Goal: Task Accomplishment & Management: Manage account settings

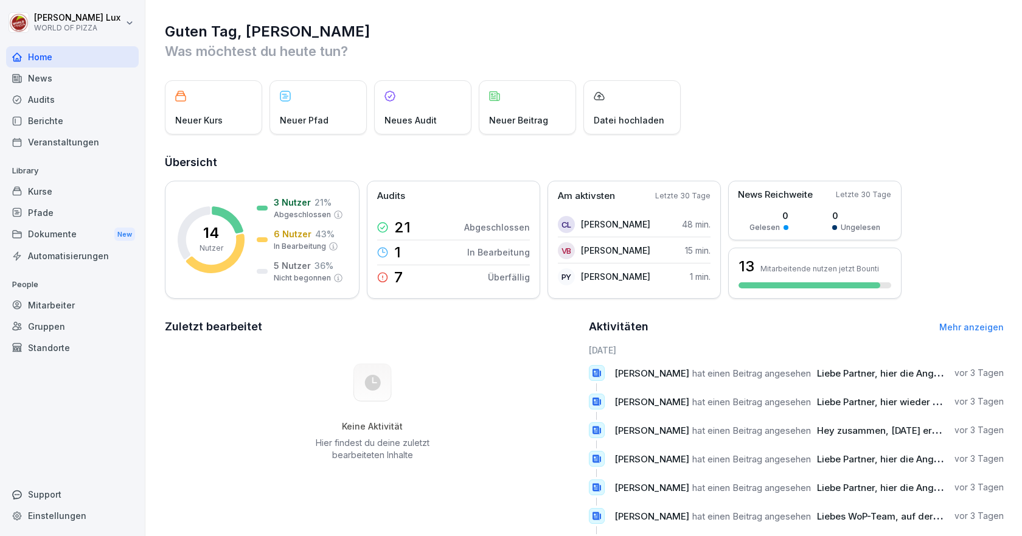
click at [69, 309] on div "Mitarbeiter" at bounding box center [72, 305] width 133 height 21
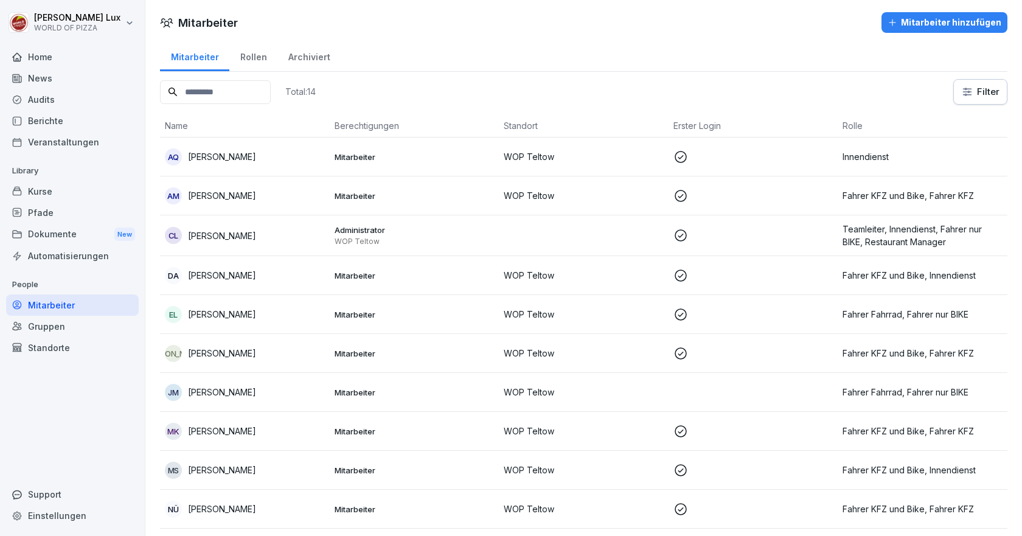
click at [237, 92] on input at bounding box center [215, 92] width 111 height 24
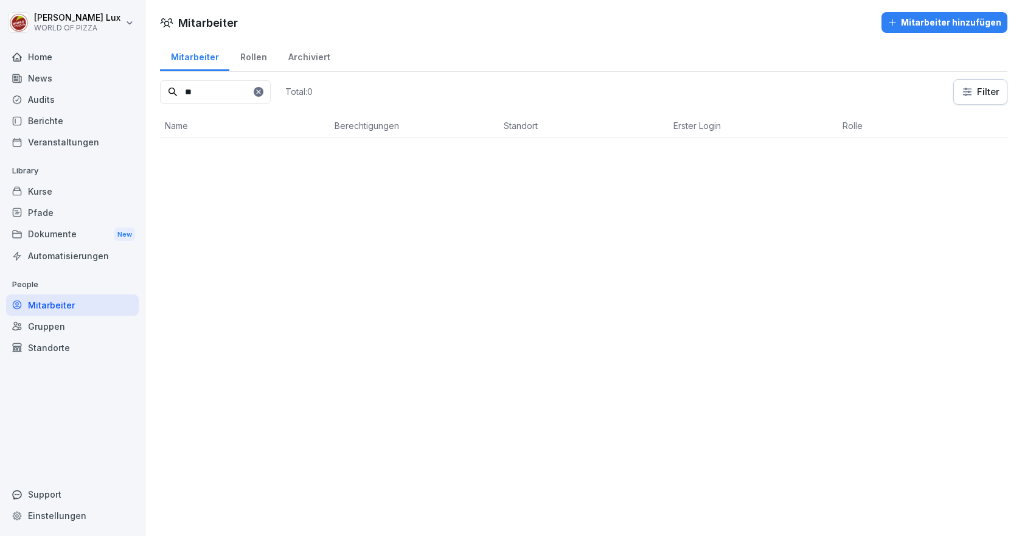
type input "*"
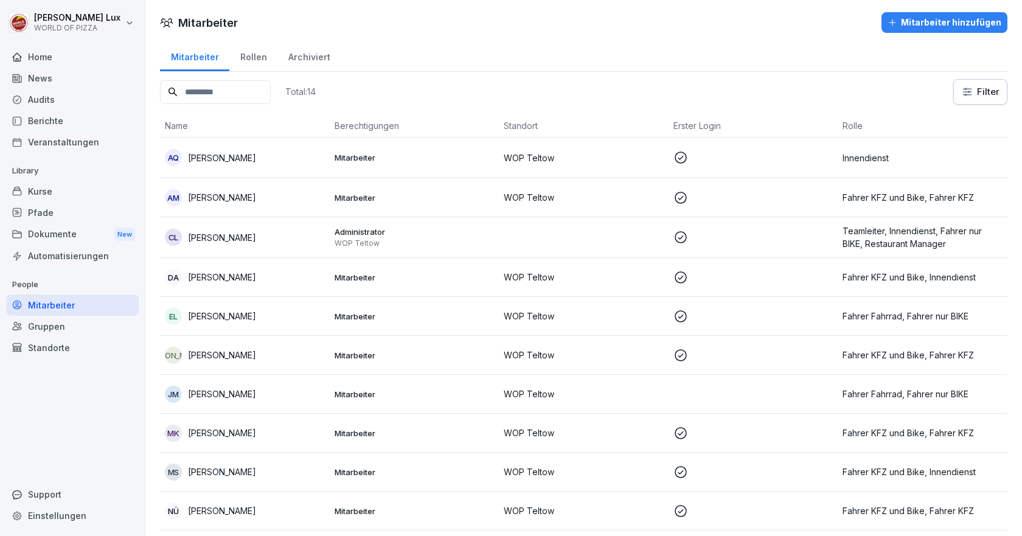
click at [134, 33] on html "[PERSON_NAME] WORLD OF PIZZA Home News Audits Berichte Veranstaltungen Library …" at bounding box center [511, 268] width 1022 height 536
click at [43, 72] on div "Abmelden" at bounding box center [78, 77] width 120 height 23
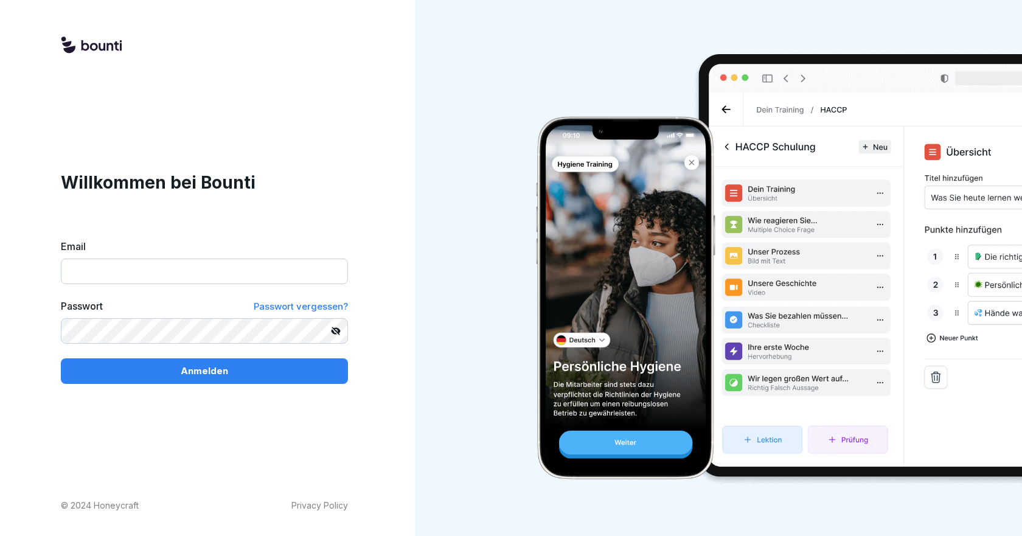
type input "**********"
